Goal: Information Seeking & Learning: Learn about a topic

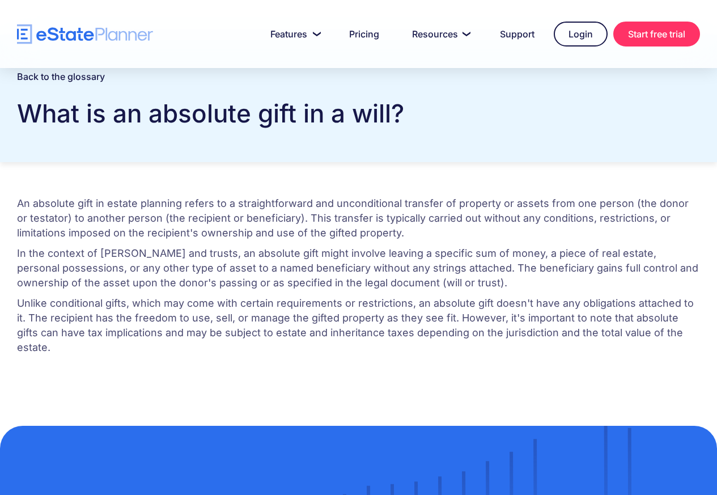
click at [406, 282] on p "In the context of [PERSON_NAME] and trusts, an absolute gift might involve leav…" at bounding box center [358, 268] width 683 height 44
click at [392, 283] on p "In the context of [PERSON_NAME] and trusts, an absolute gift might involve leav…" at bounding box center [358, 268] width 683 height 44
click at [379, 219] on p "An absolute gift in estate planning refers to a straightforward and uncondition…" at bounding box center [358, 218] width 683 height 44
drag, startPoint x: 290, startPoint y: 220, endPoint x: 147, endPoint y: 218, distance: 143.4
click at [147, 218] on p "An absolute gift in estate planning refers to a straightforward and uncondition…" at bounding box center [358, 218] width 683 height 44
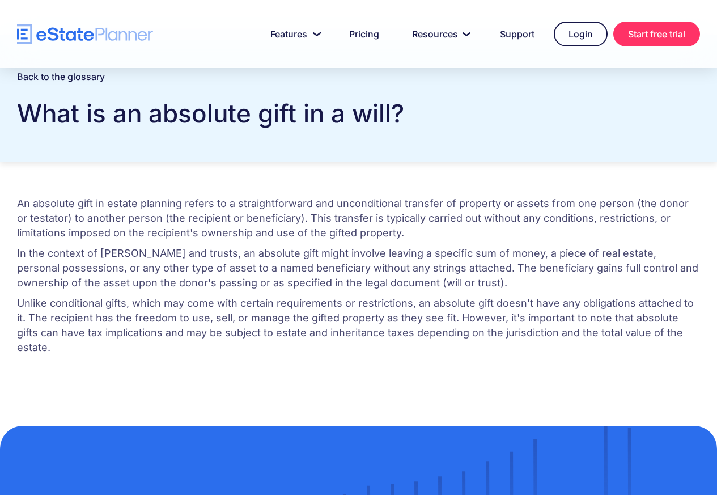
click at [142, 362] on div "An absolute gift in estate planning refers to a straightforward and uncondition…" at bounding box center [358, 272] width 717 height 221
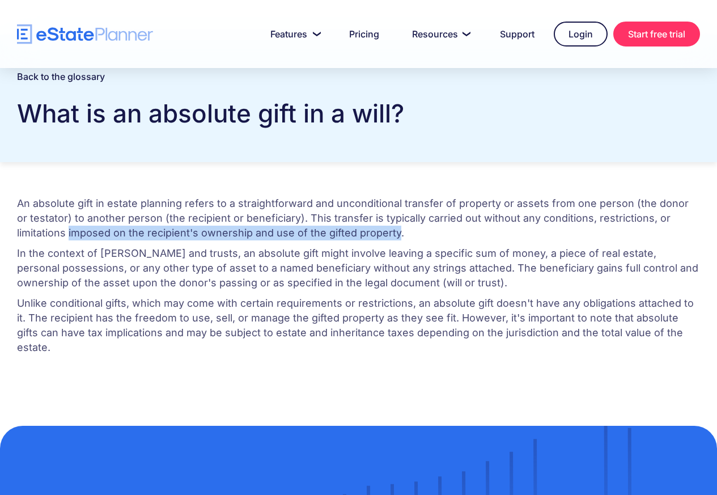
drag, startPoint x: 68, startPoint y: 232, endPoint x: 390, endPoint y: 234, distance: 322.5
click at [397, 234] on p "An absolute gift in estate planning refers to a straightforward and uncondition…" at bounding box center [358, 218] width 683 height 44
copy p "imposed on the recipient's ownership and use of the gifted property"
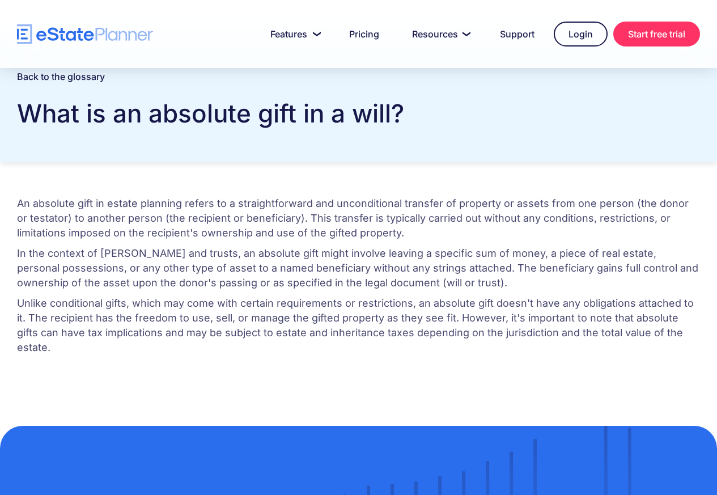
click at [441, 284] on p "In the context of [PERSON_NAME] and trusts, an absolute gift might involve leav…" at bounding box center [358, 268] width 683 height 44
